Goal: Information Seeking & Learning: Learn about a topic

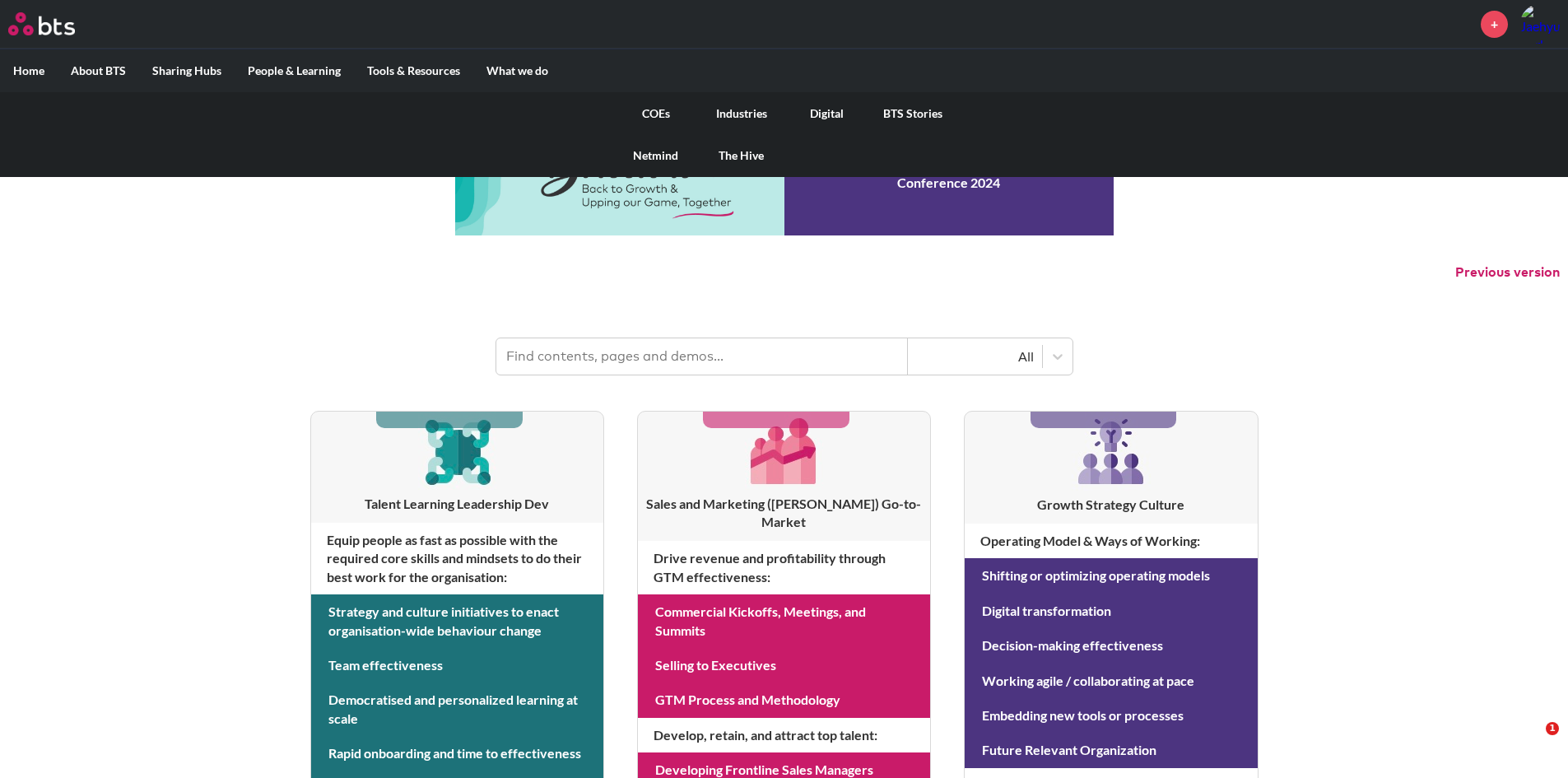
click at [645, 104] on link "COEs" at bounding box center [656, 114] width 86 height 43
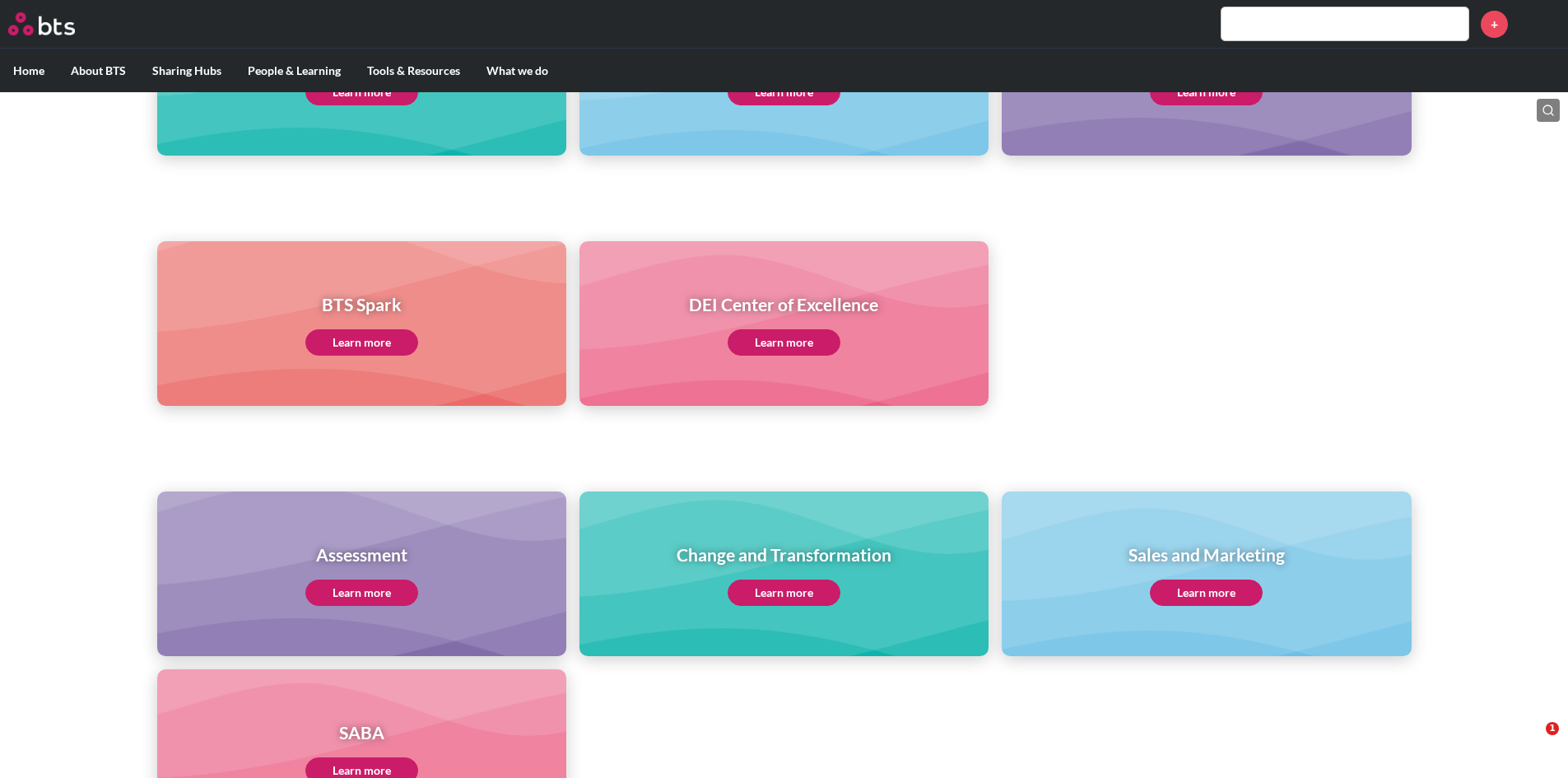
scroll to position [576, 0]
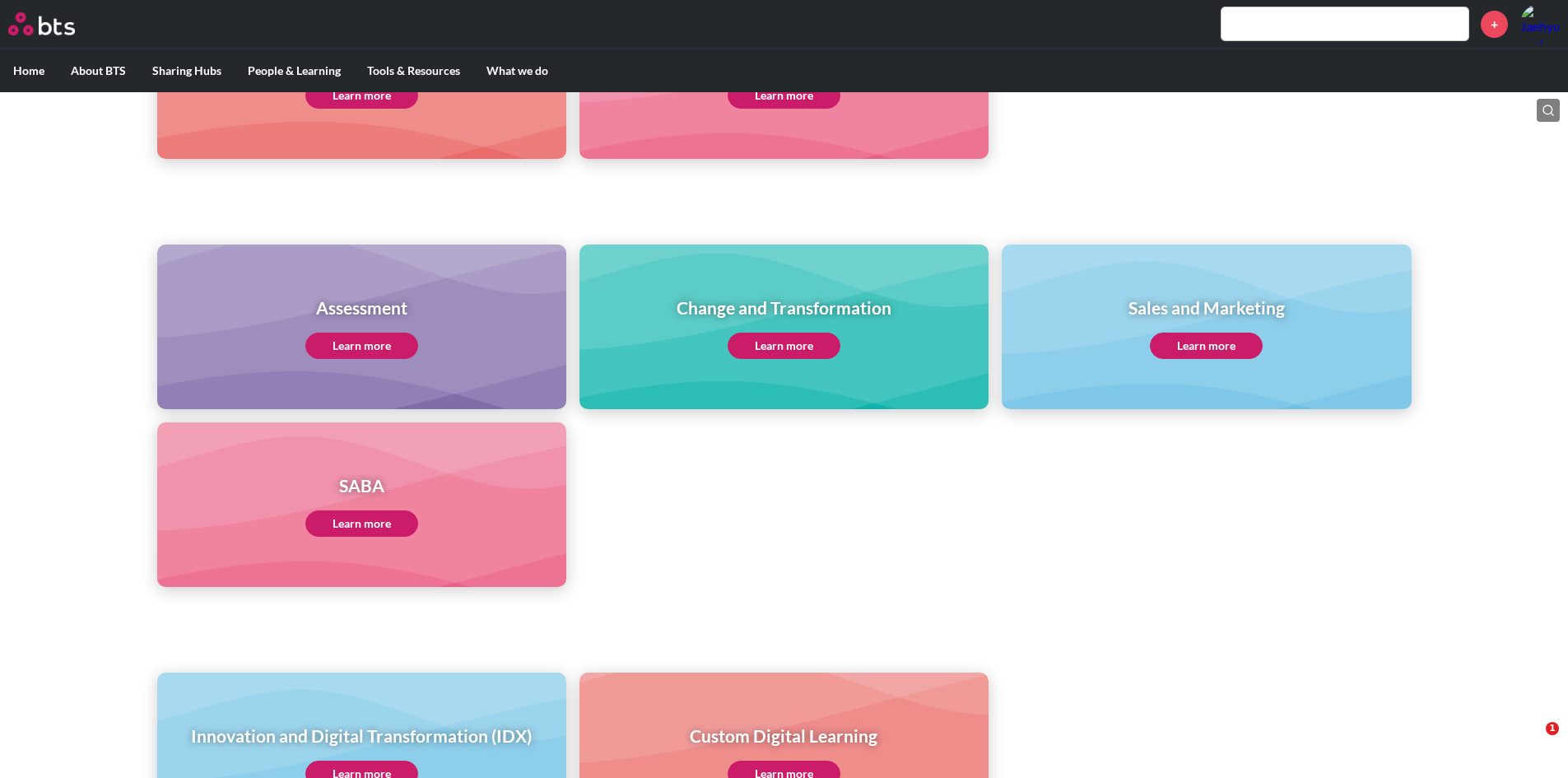
click at [370, 348] on link "Learn more" at bounding box center [362, 345] width 113 height 27
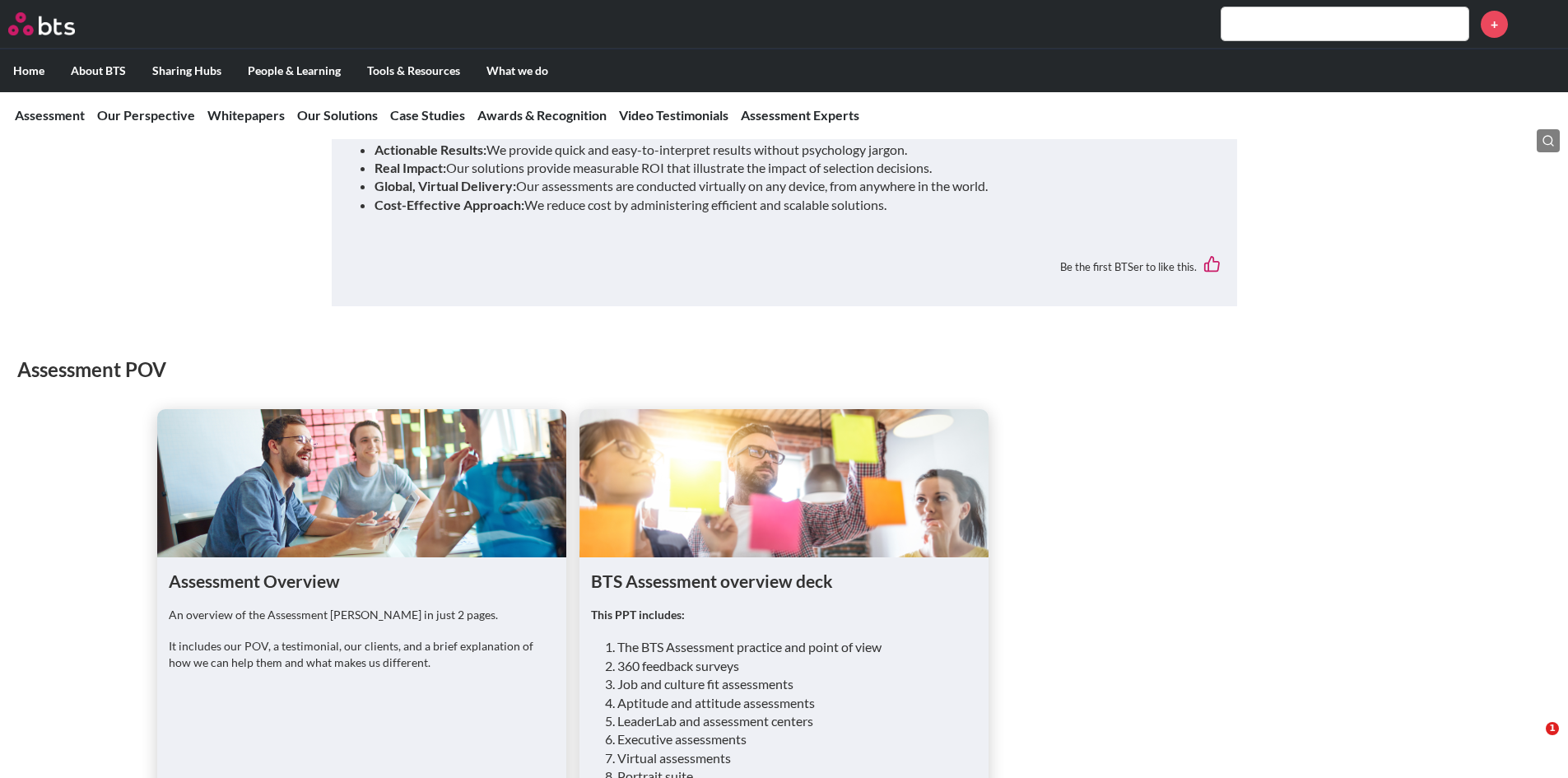
scroll to position [1235, 0]
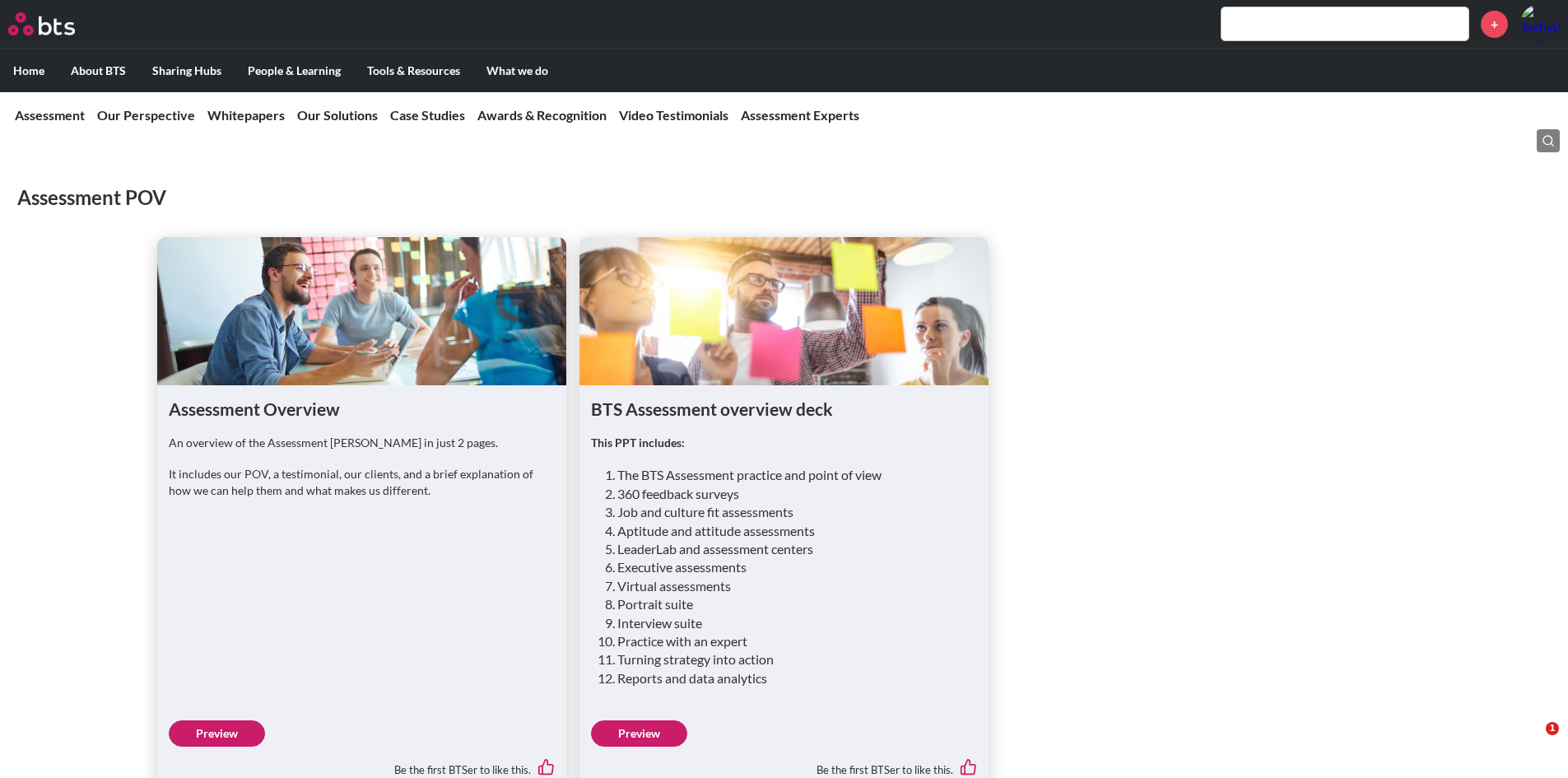
click at [610, 721] on link "Preview" at bounding box center [639, 734] width 96 height 27
